Goal: Check status: Check status

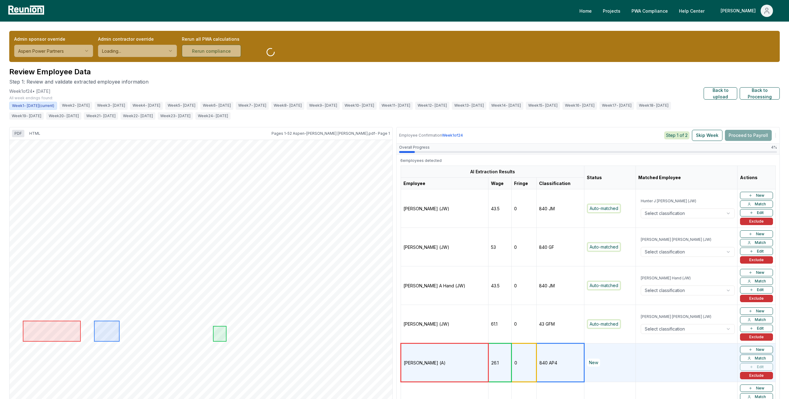
click at [454, 114] on div "Week 1 - [DATE] (current) Week 2 - [DATE] Week 3 - [DATE] Week 4 - [DATE] Week …" at bounding box center [356, 111] width 694 height 18
click at [269, 105] on span "Week 7 - [DATE]" at bounding box center [252, 105] width 34 height 8
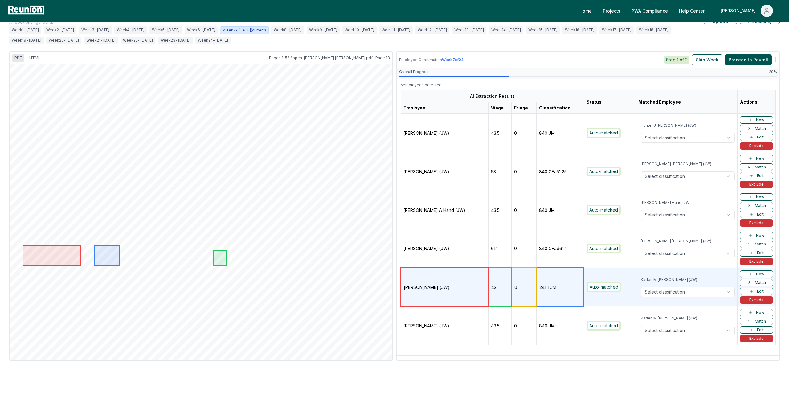
scroll to position [71, 0]
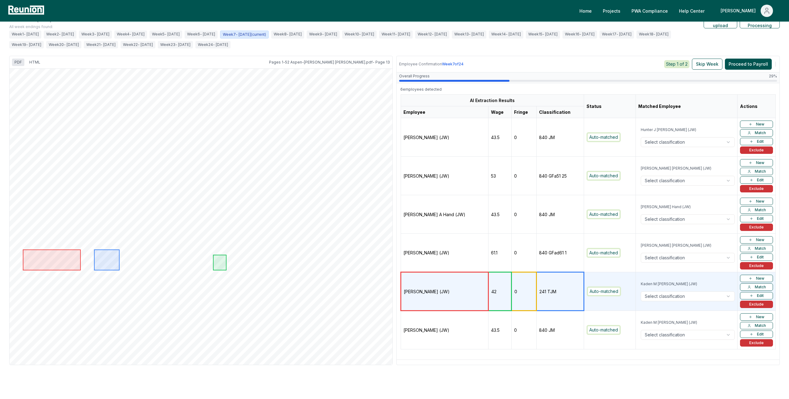
click at [432, 210] on td "[PERSON_NAME] A Hand (JW)" at bounding box center [444, 214] width 87 height 39
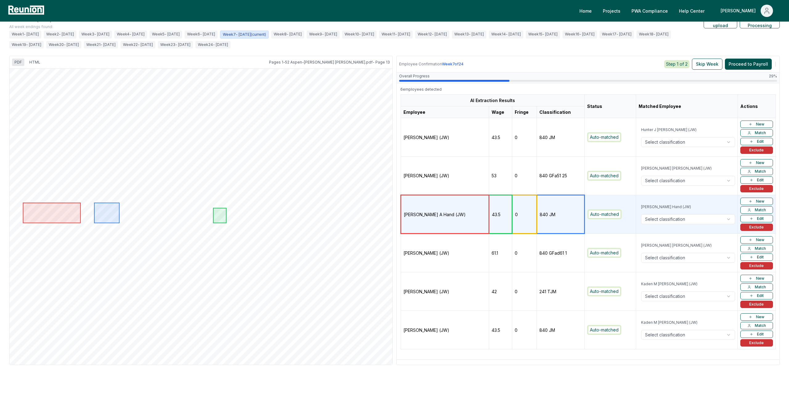
click at [443, 183] on td "[PERSON_NAME] (JW)" at bounding box center [445, 175] width 88 height 39
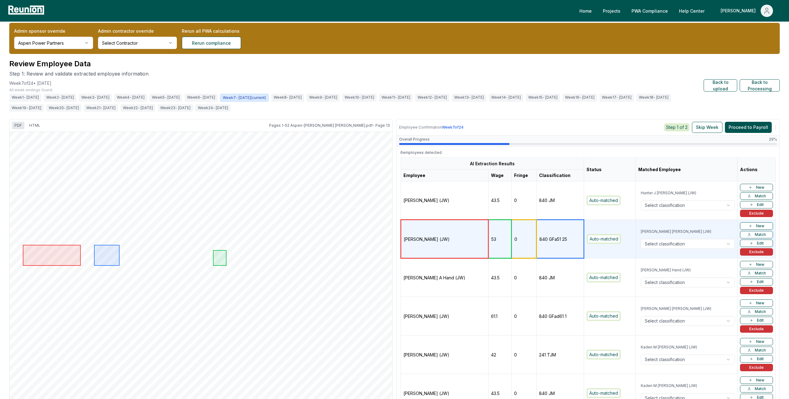
scroll to position [7, 0]
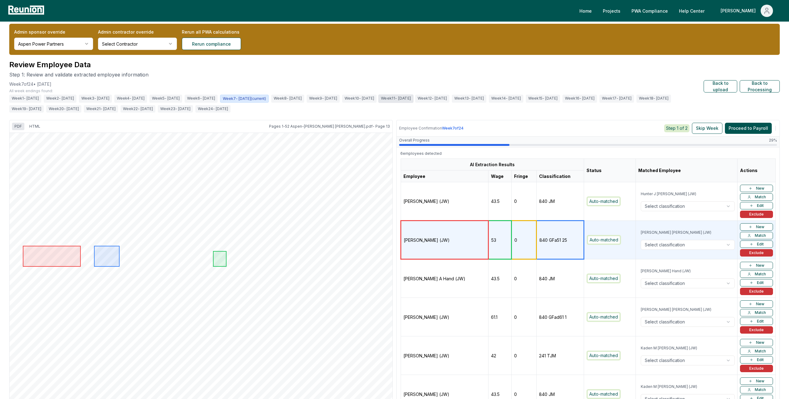
click at [413, 96] on span "Week 11 - [DATE]" at bounding box center [395, 98] width 35 height 8
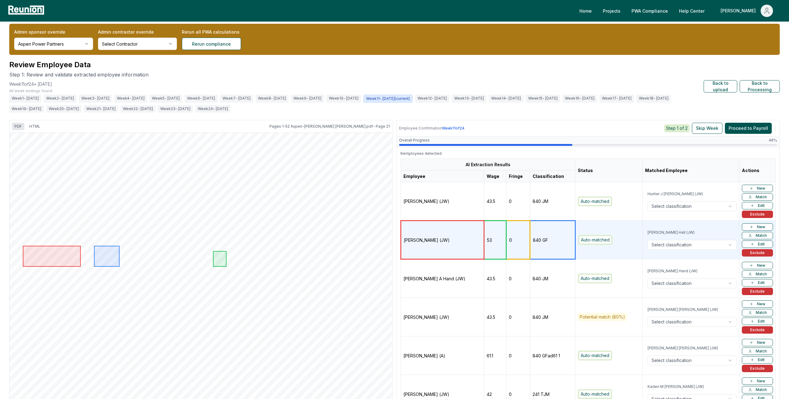
scroll to position [54, 0]
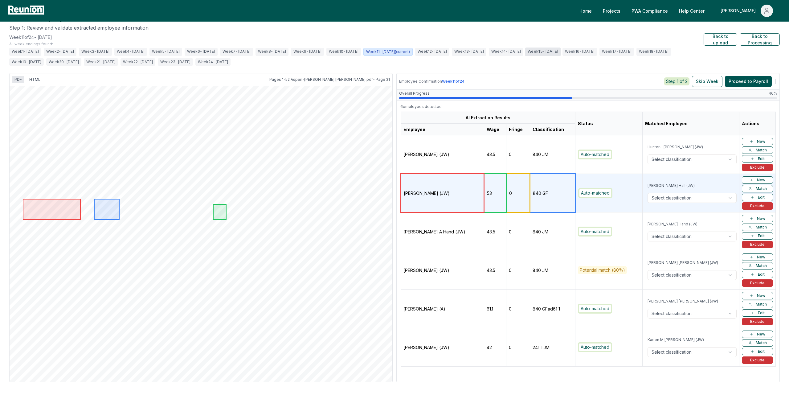
click at [561, 51] on span "Week 15 - [DATE]" at bounding box center [543, 51] width 36 height 8
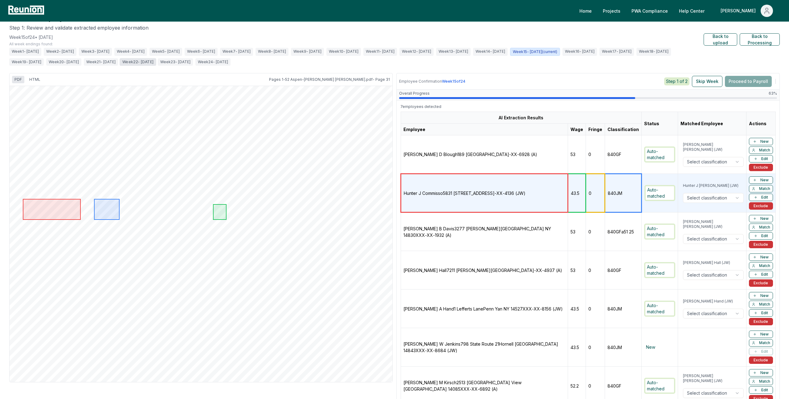
click at [156, 62] on span "Week 22 - [DATE]" at bounding box center [138, 62] width 37 height 8
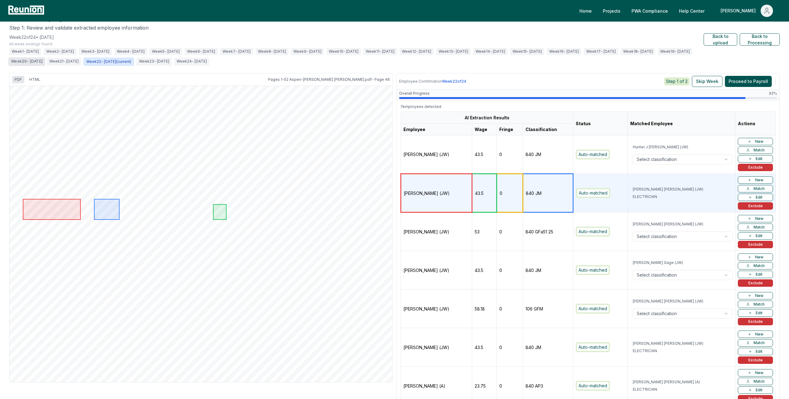
click at [45, 62] on span "Week 20 - [DATE]" at bounding box center [26, 61] width 37 height 8
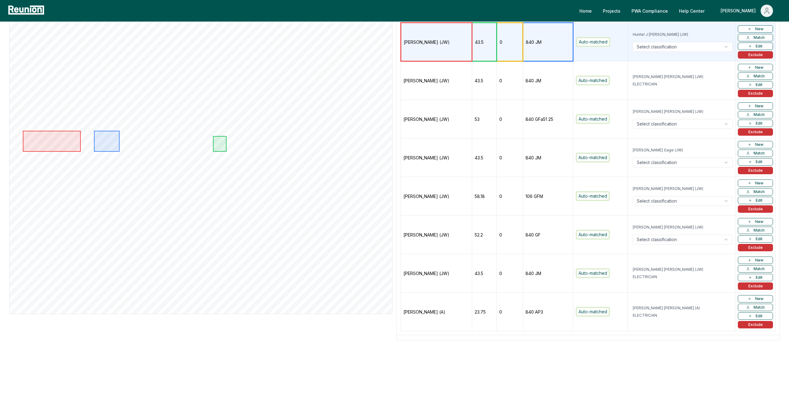
click at [428, 303] on td "[PERSON_NAME] (A)" at bounding box center [436, 311] width 71 height 39
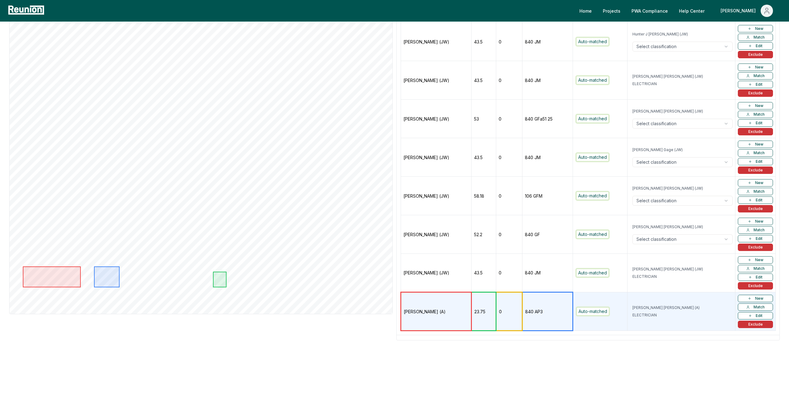
click at [438, 227] on td "[PERSON_NAME] (JW)" at bounding box center [436, 234] width 71 height 39
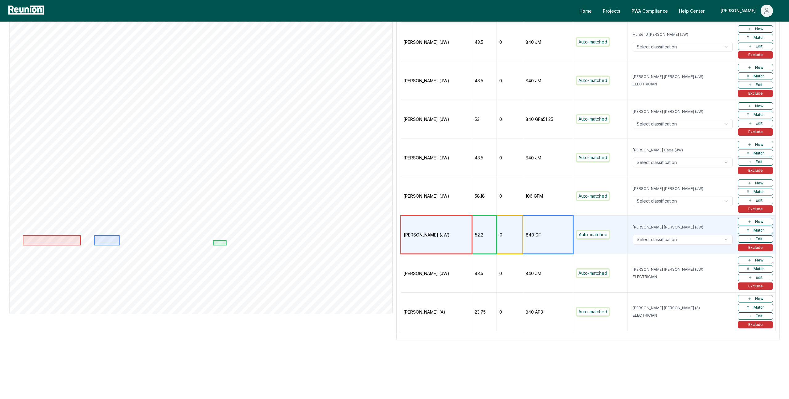
scroll to position [0, 0]
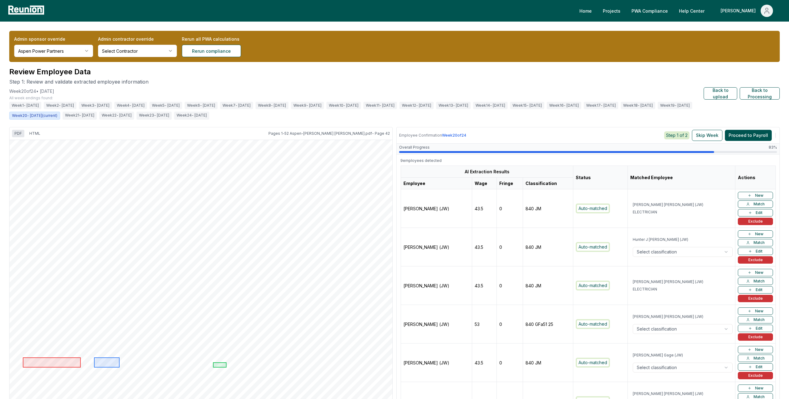
click at [438, 227] on td "[PERSON_NAME] (JW)" at bounding box center [436, 208] width 71 height 39
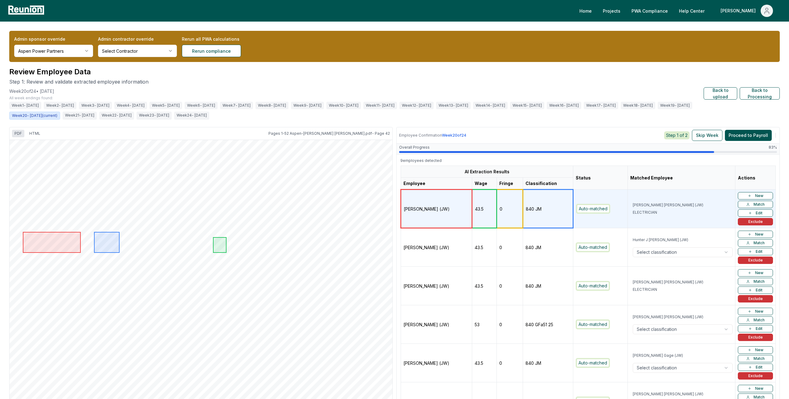
click at [430, 263] on td "[PERSON_NAME] (JW)" at bounding box center [436, 247] width 71 height 39
